Goal: Check status: Check status

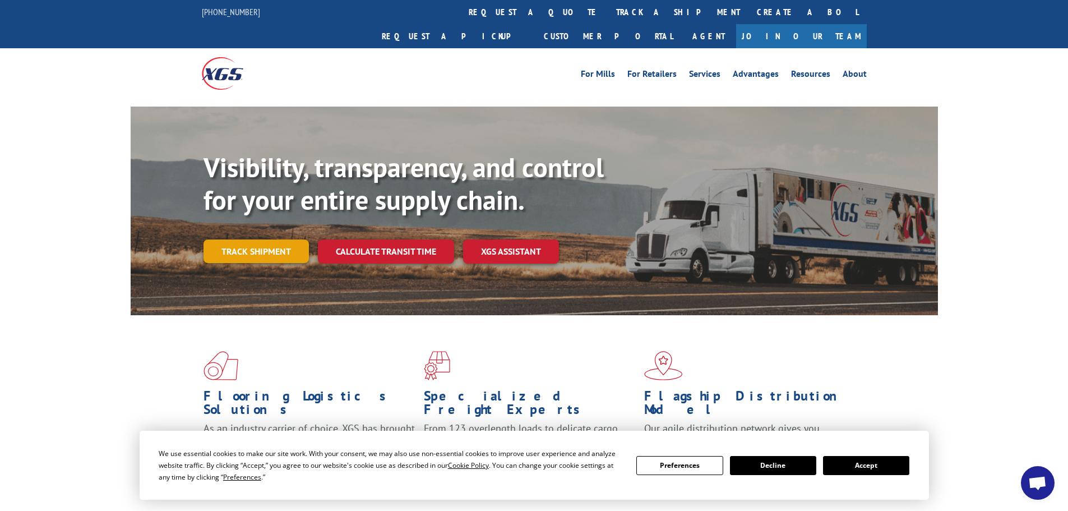
click at [258, 239] on link "Track shipment" at bounding box center [256, 251] width 105 height 24
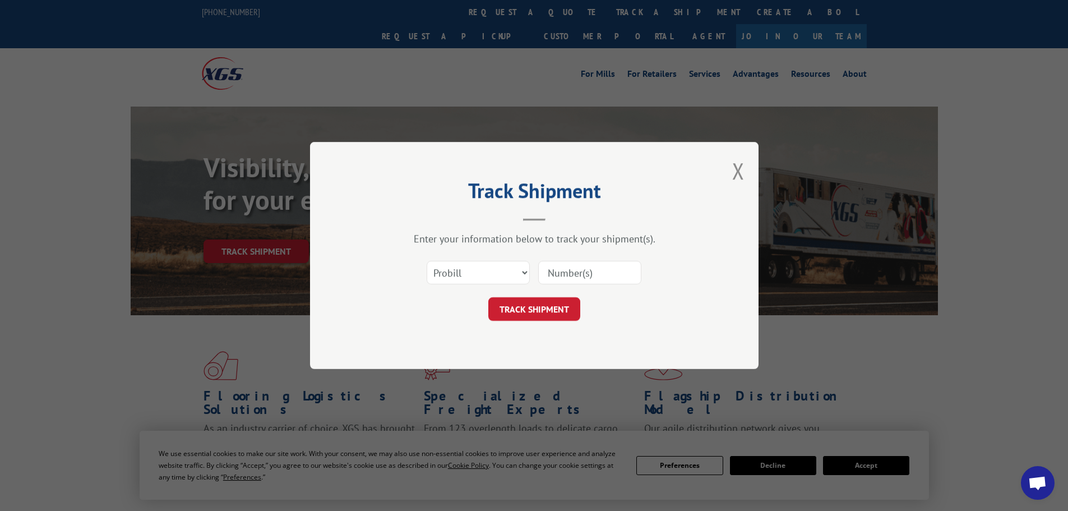
click at [558, 275] on input at bounding box center [589, 273] width 103 height 24
type input "618003674417"
click at [522, 308] on button "TRACK SHIPMENT" at bounding box center [534, 309] width 92 height 24
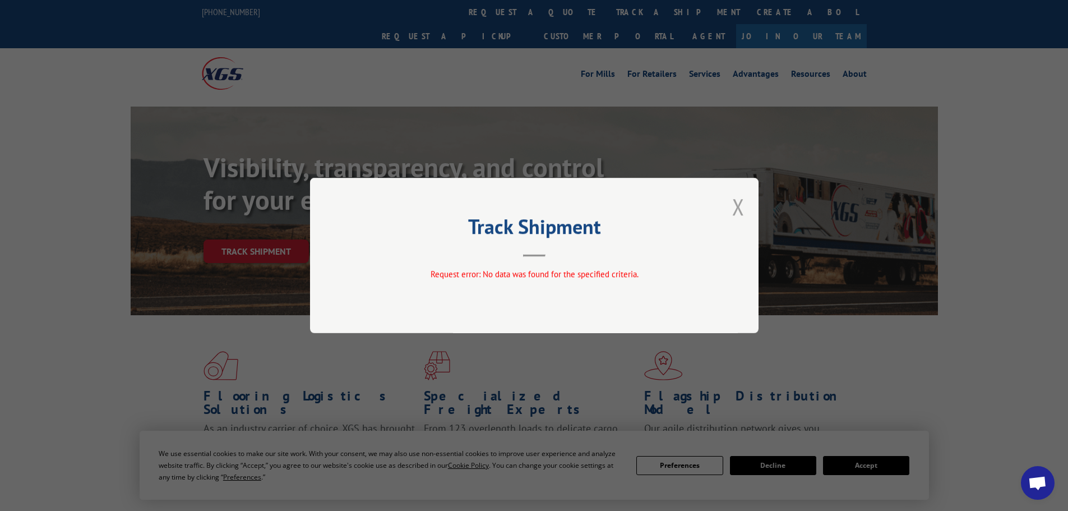
click at [734, 209] on button "Close modal" at bounding box center [738, 207] width 12 height 30
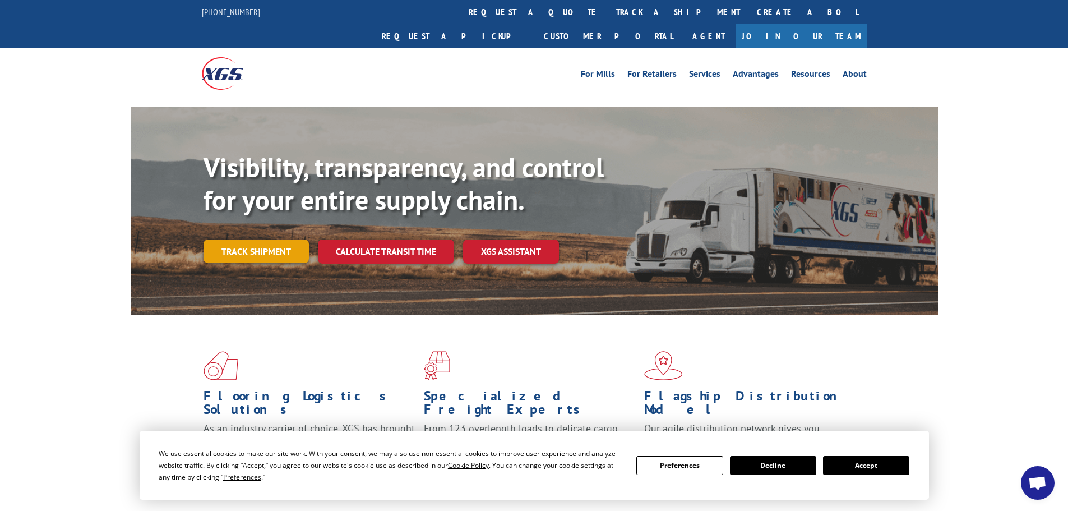
click at [244, 239] on link "Track shipment" at bounding box center [256, 251] width 105 height 24
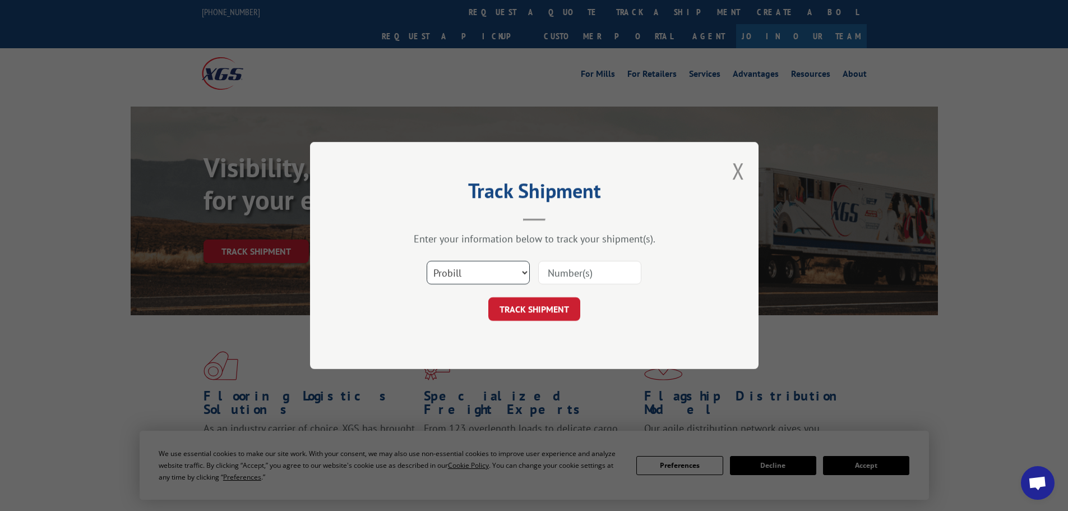
click at [473, 271] on select "Select category... Probill BOL PO" at bounding box center [478, 273] width 103 height 24
select select "bol"
click at [427, 261] on select "Select category... Probill BOL PO" at bounding box center [478, 273] width 103 height 24
click at [599, 276] on input at bounding box center [589, 273] width 103 height 24
type input "6006816"
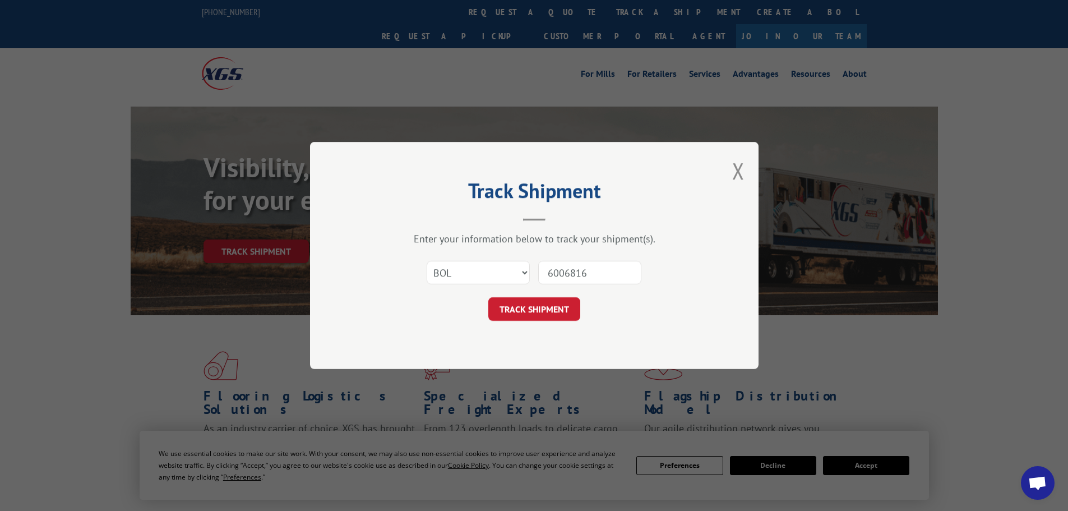
click at [488, 297] on button "TRACK SHIPMENT" at bounding box center [534, 309] width 92 height 24
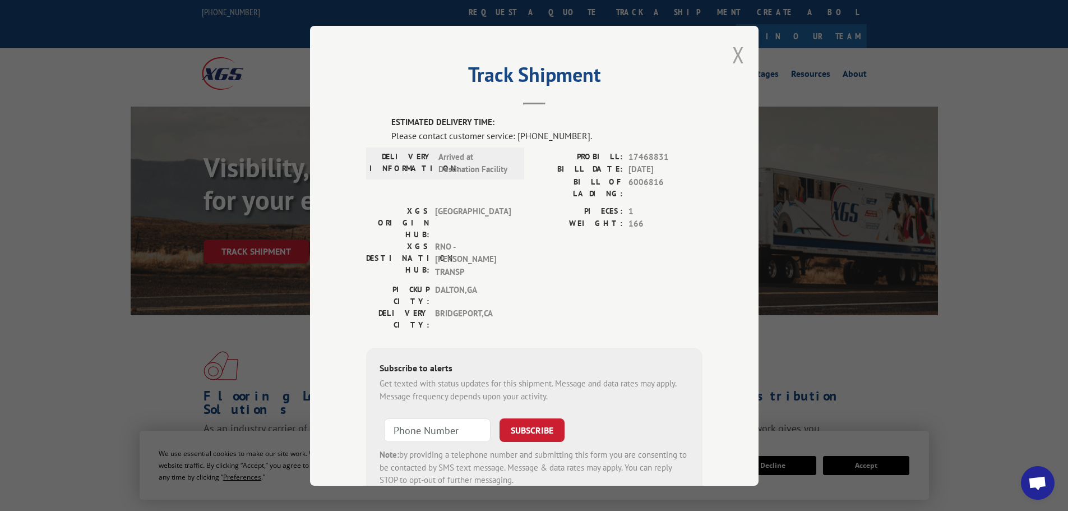
click at [735, 60] on button "Close modal" at bounding box center [738, 55] width 12 height 30
